Goal: Check status: Check status

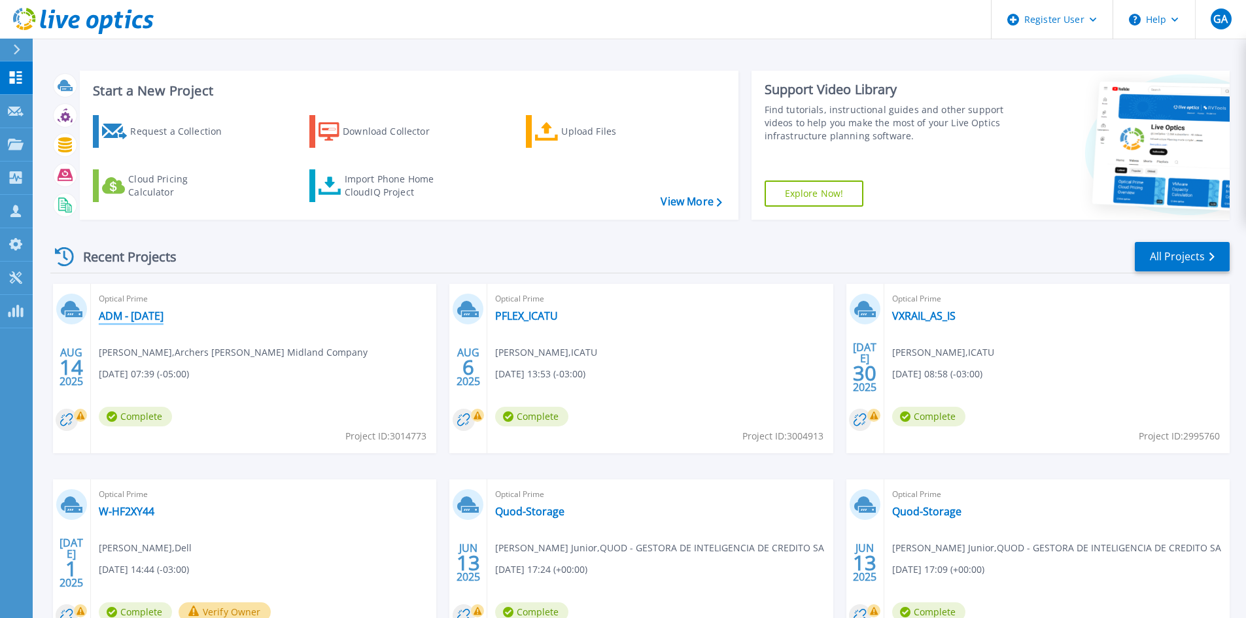
click at [148, 313] on link "ADM - [DATE]" at bounding box center [131, 315] width 65 height 13
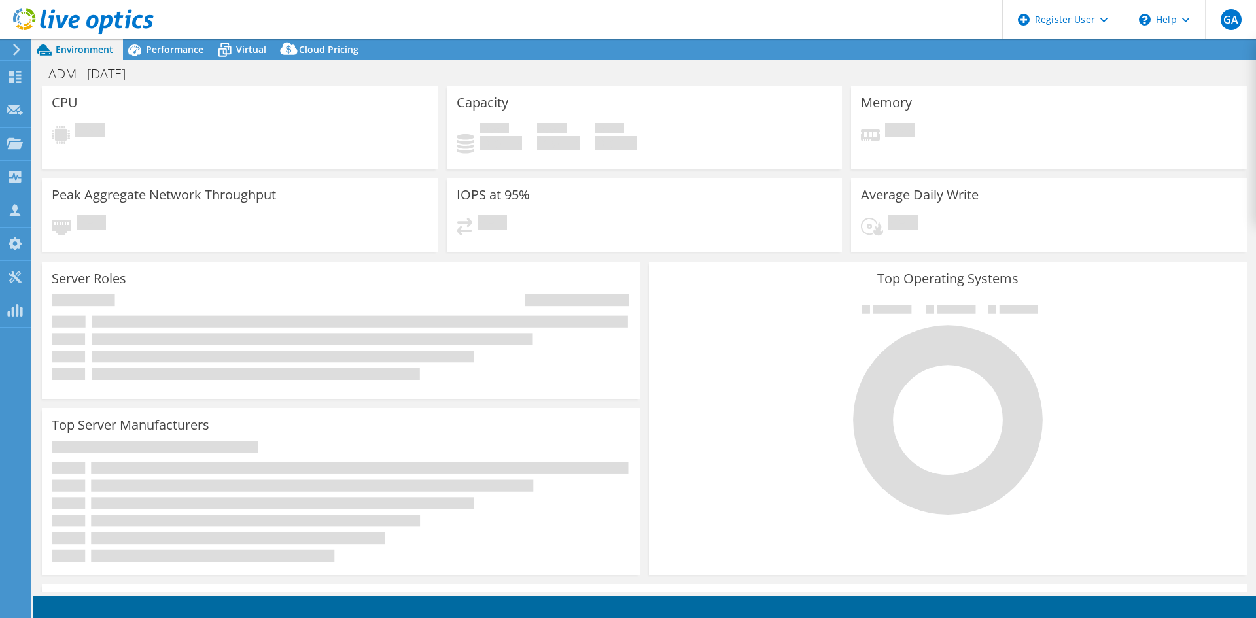
select select "USD"
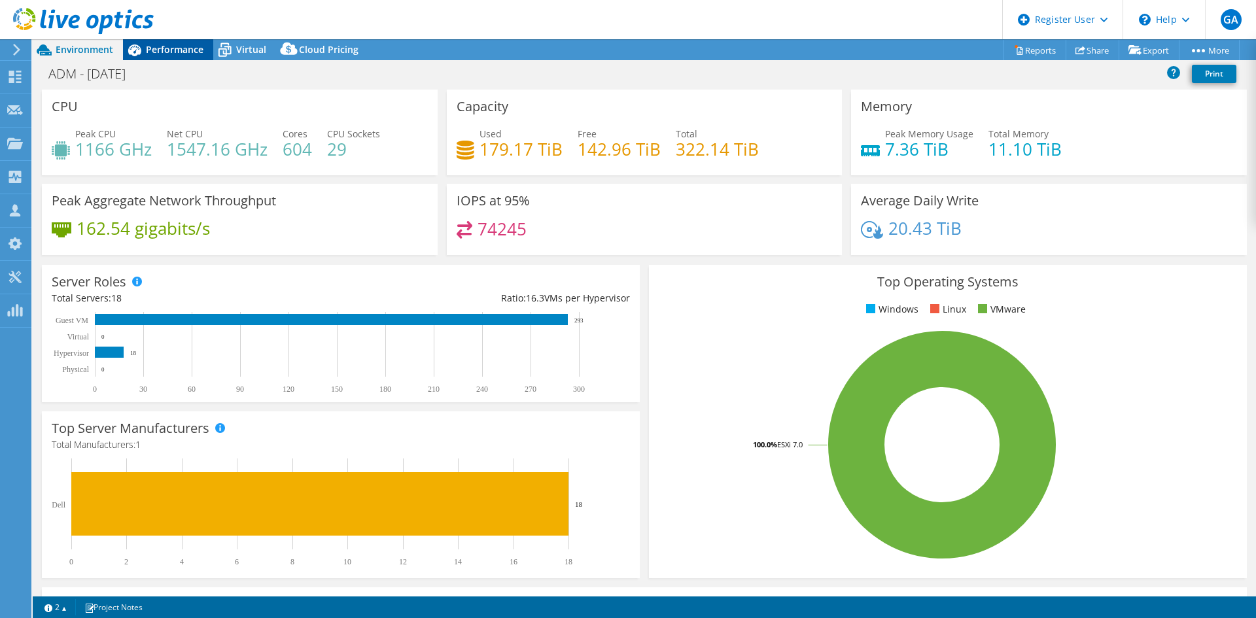
click at [186, 52] on span "Performance" at bounding box center [175, 49] width 58 height 12
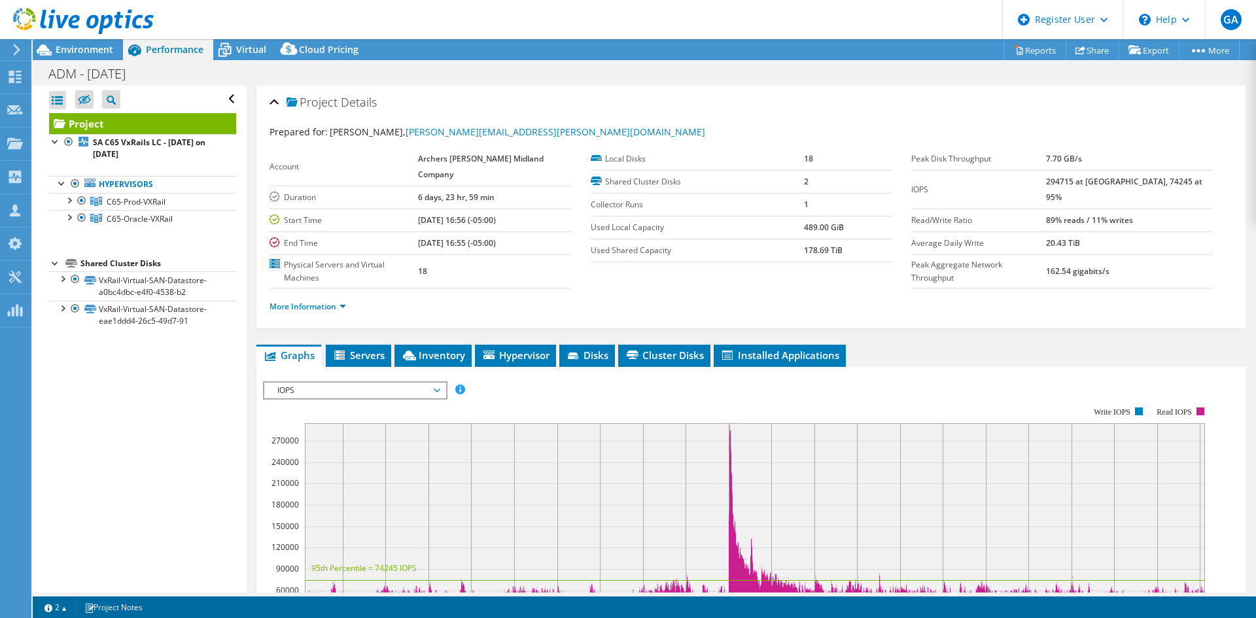
click at [316, 383] on span "IOPS" at bounding box center [355, 391] width 168 height 16
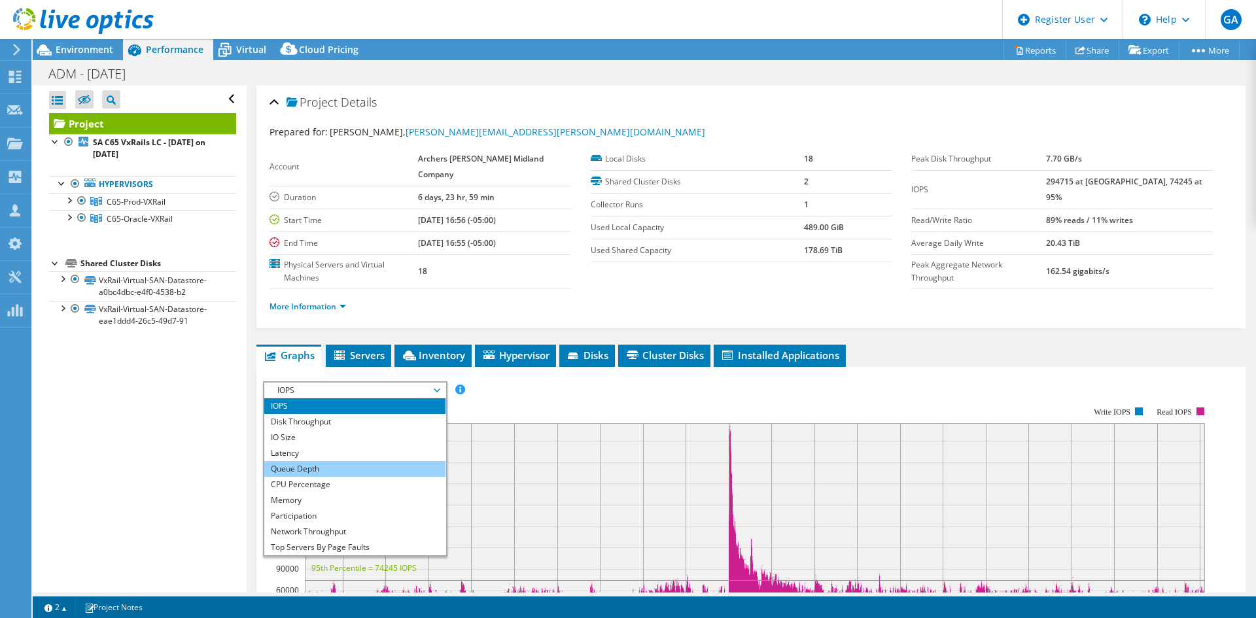
click at [322, 461] on li "Queue Depth" at bounding box center [354, 469] width 181 height 16
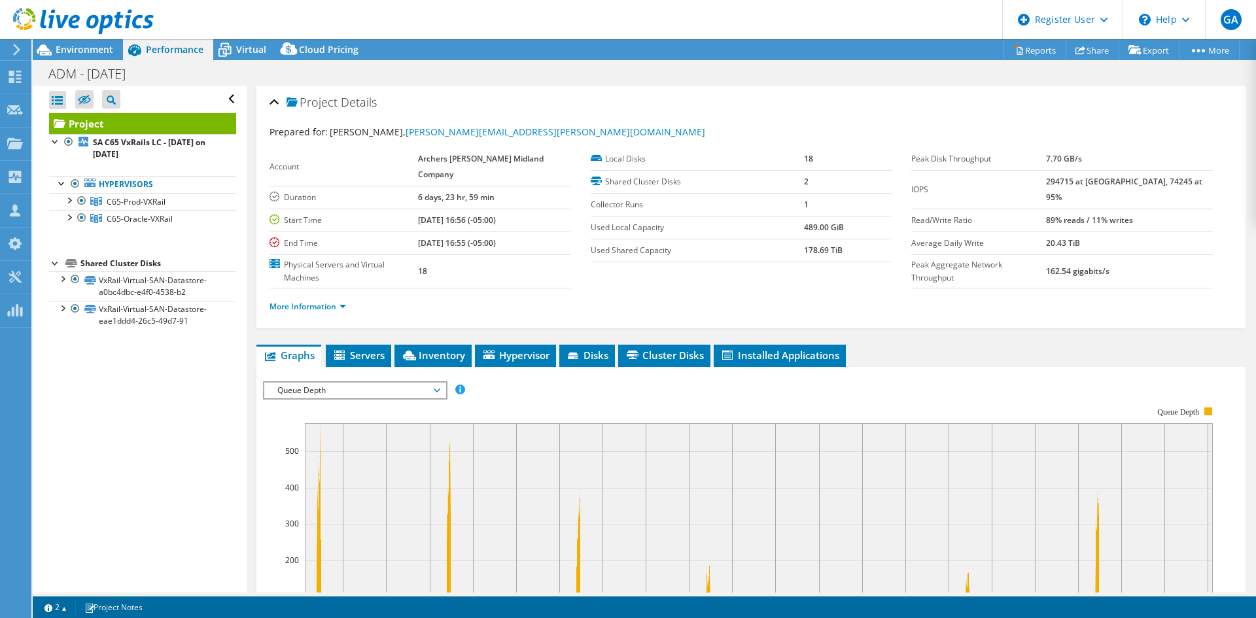
click at [332, 383] on span "Queue Depth" at bounding box center [355, 391] width 168 height 16
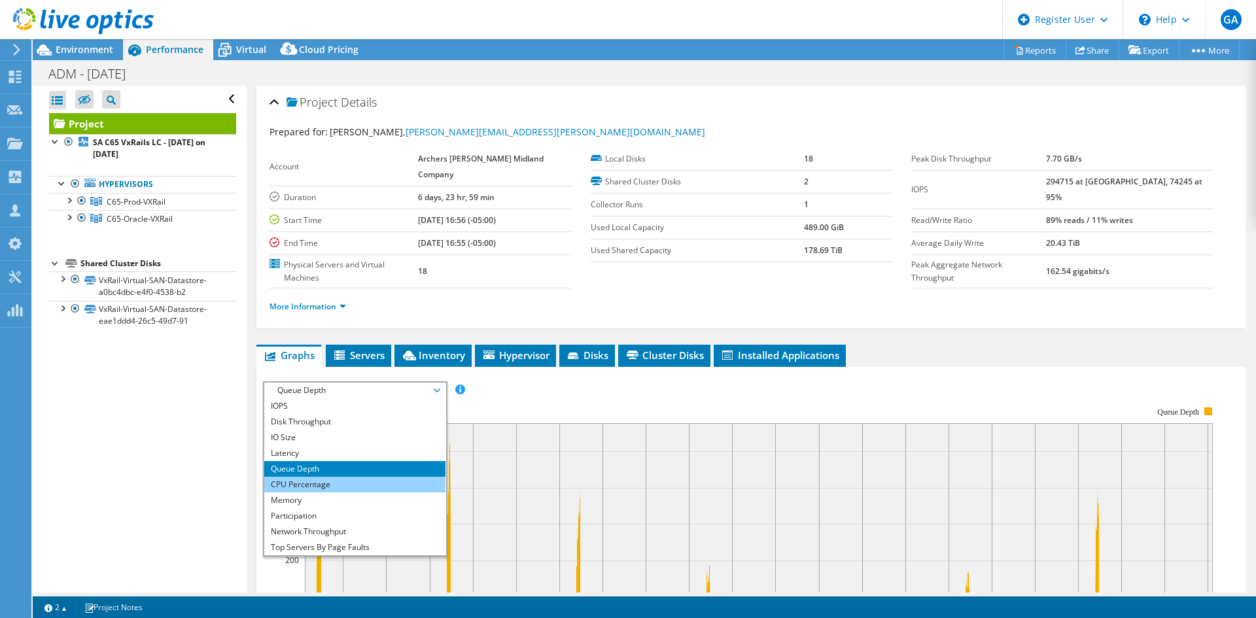
click at [334, 477] on li "CPU Percentage" at bounding box center [354, 485] width 181 height 16
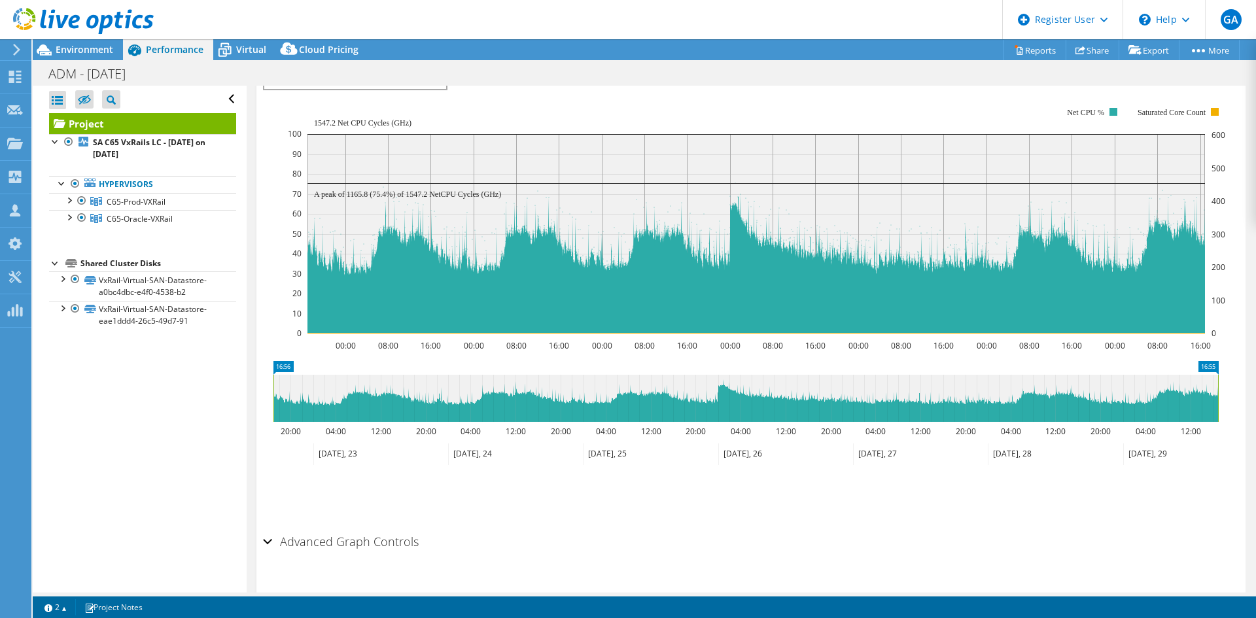
scroll to position [244, 0]
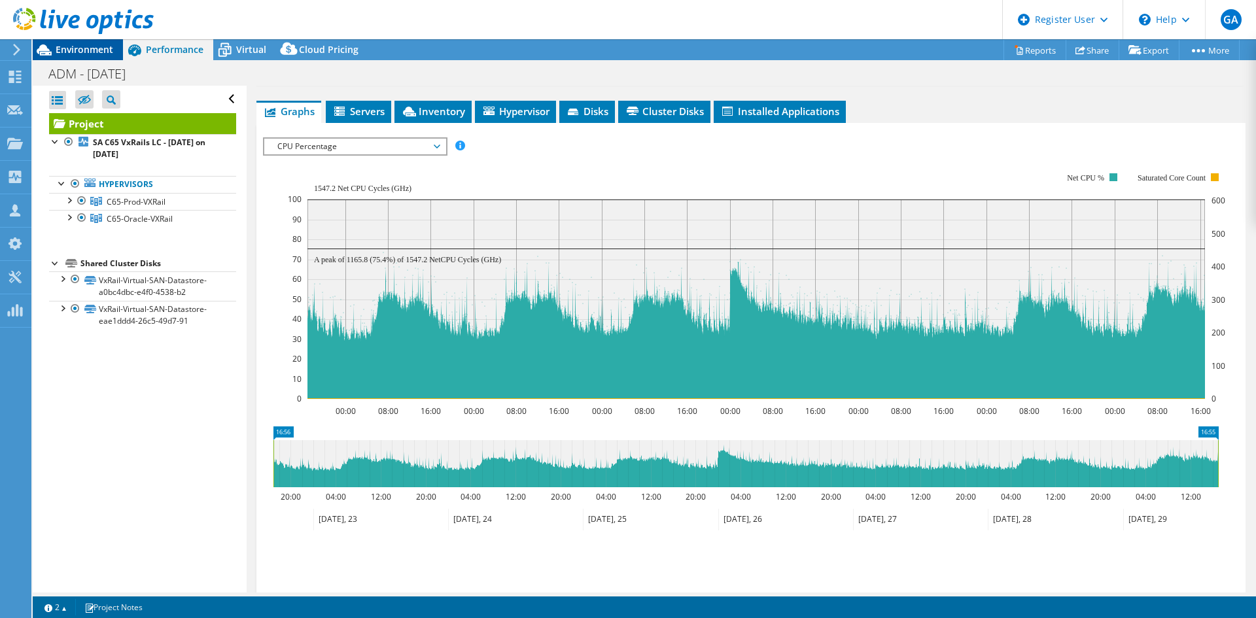
click at [78, 52] on span "Environment" at bounding box center [85, 49] width 58 height 12
